Goal: Information Seeking & Learning: Learn about a topic

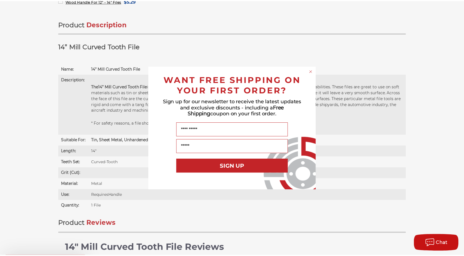
scroll to position [316, 0]
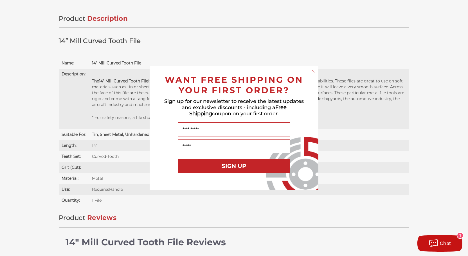
click at [311, 71] on circle "Close dialog" at bounding box center [313, 71] width 5 height 5
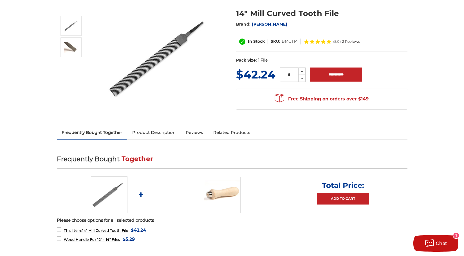
scroll to position [62, 0]
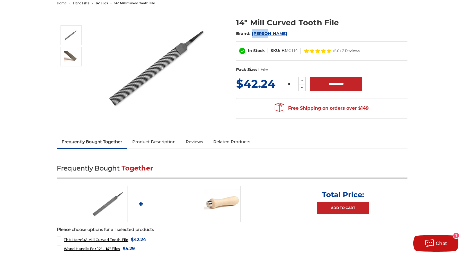
drag, startPoint x: 274, startPoint y: 35, endPoint x: 252, endPoint y: 36, distance: 21.7
click at [252, 36] on h2 "Brand: Mercer" at bounding box center [321, 34] width 171 height 10
copy span "[PERSON_NAME]"
drag, startPoint x: 298, startPoint y: 51, endPoint x: 280, endPoint y: 52, distance: 18.6
click at [280, 52] on dl "SKU: BMCT14" at bounding box center [284, 51] width 33 height 6
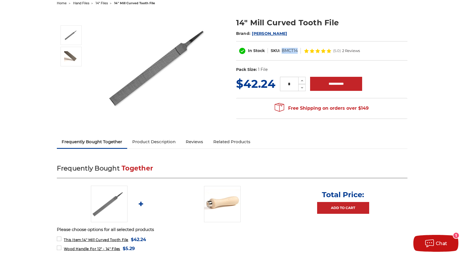
copy dl "BMCT14"
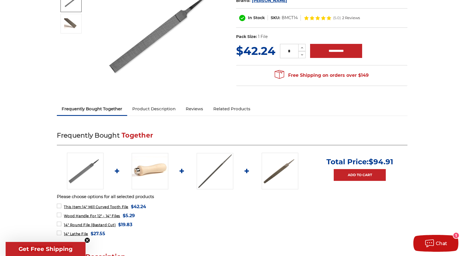
scroll to position [113, 0]
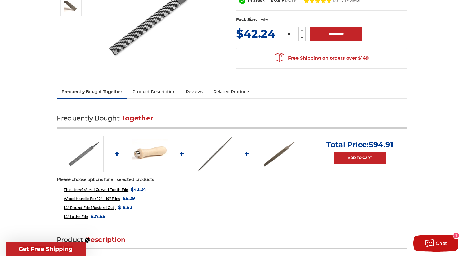
click at [156, 94] on link "Product Description" at bounding box center [153, 92] width 53 height 12
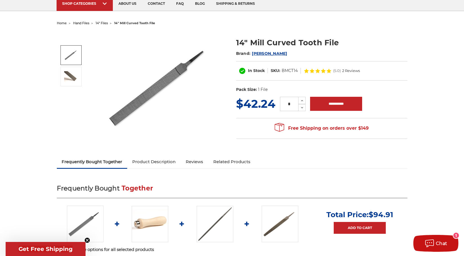
scroll to position [33, 0]
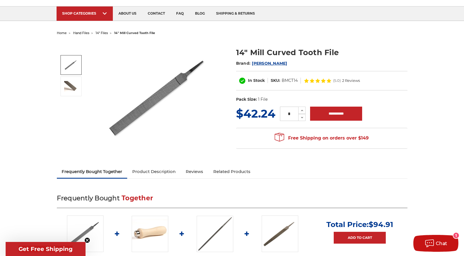
click at [125, 124] on img at bounding box center [161, 97] width 113 height 113
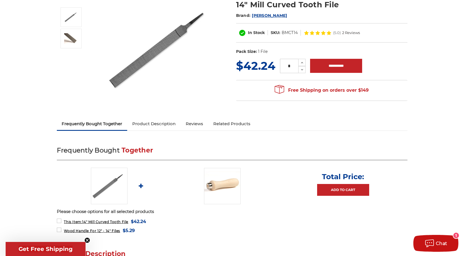
scroll to position [33, 0]
